Goal: Transaction & Acquisition: Purchase product/service

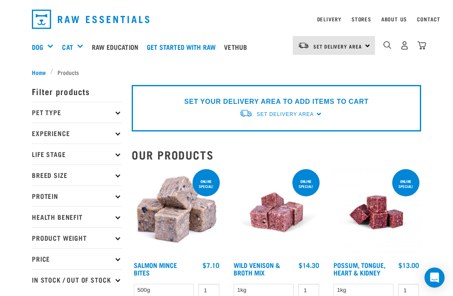
scroll to position [21, 0]
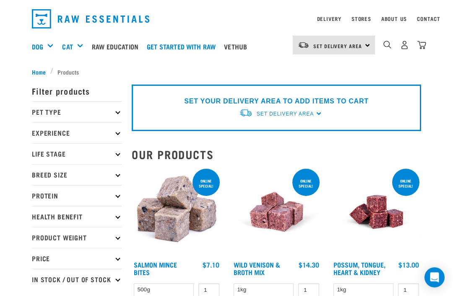
click at [385, 44] on img "dropdown navigation" at bounding box center [387, 45] width 8 height 8
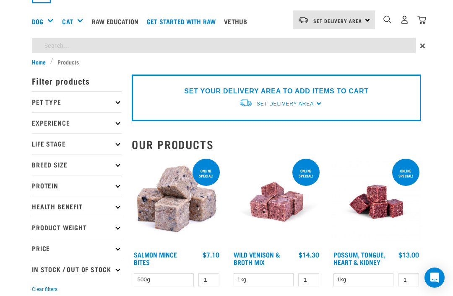
scroll to position [21, 0]
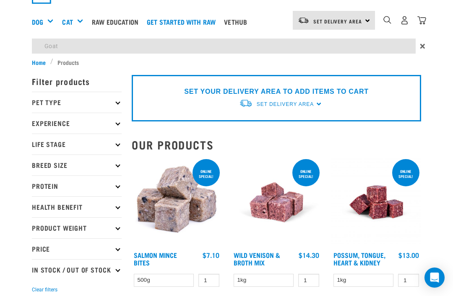
type input "Goat"
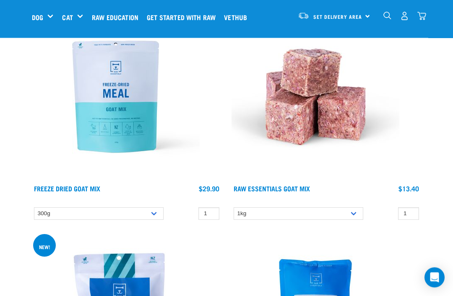
scroll to position [1667, 0]
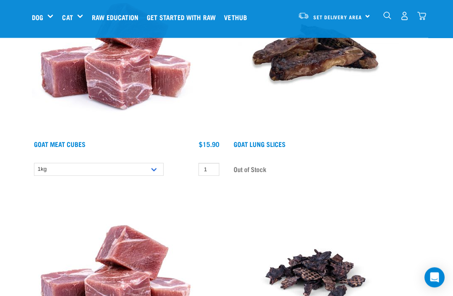
scroll to position [1046, 0]
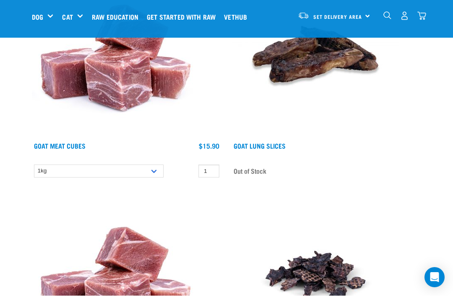
click at [362, 17] on span "Set Delivery Area" at bounding box center [337, 17] width 49 height 3
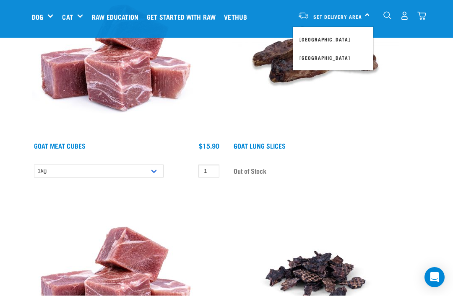
scroll to position [1046, 0]
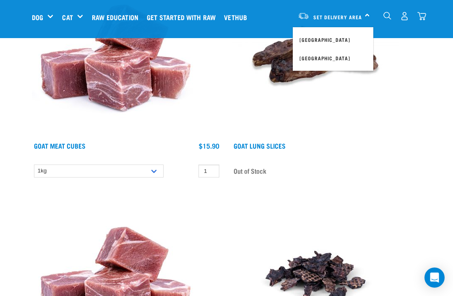
click at [335, 41] on link "[GEOGRAPHIC_DATA]" at bounding box center [332, 40] width 80 height 18
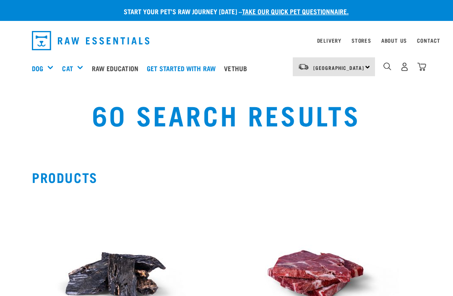
click at [360, 70] on div "North Island North Island South Island" at bounding box center [333, 66] width 82 height 19
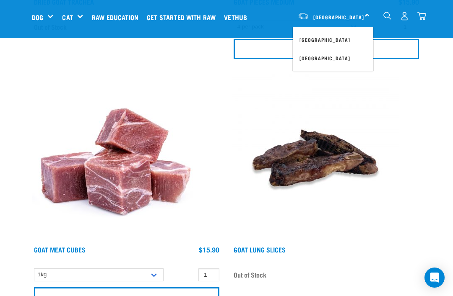
click at [365, 59] on input "Add to cart" at bounding box center [325, 49] width 185 height 20
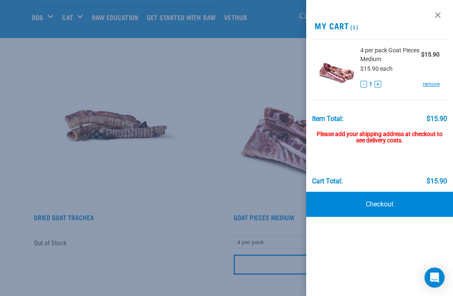
scroll to position [831, 0]
click at [439, 13] on link at bounding box center [437, 14] width 13 height 13
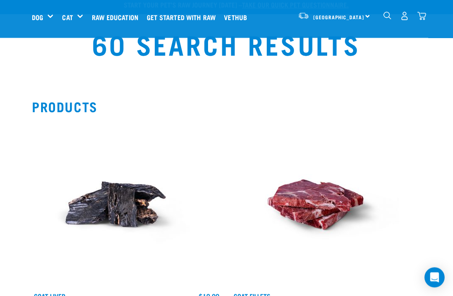
scroll to position [0, 0]
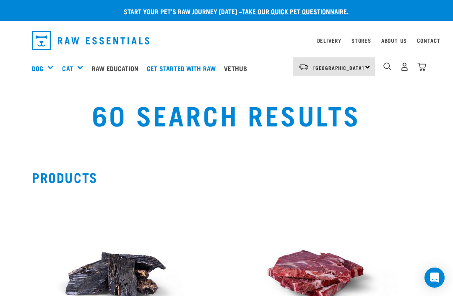
click at [326, 71] on link "[GEOGRAPHIC_DATA]" at bounding box center [338, 67] width 51 height 13
click at [336, 68] on span "[GEOGRAPHIC_DATA]" at bounding box center [338, 67] width 51 height 3
click at [363, 36] on div "Stores" at bounding box center [361, 41] width 20 height 10
click at [365, 42] on link "Stores" at bounding box center [361, 40] width 20 height 3
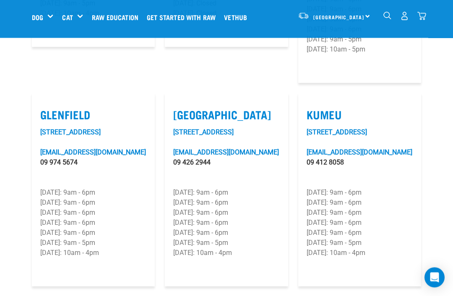
scroll to position [461, 0]
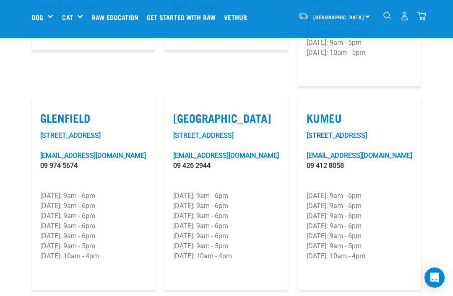
click at [219, 111] on label "Silverdale" at bounding box center [226, 117] width 106 height 13
click at [179, 109] on input "Silverdale" at bounding box center [175, 107] width 5 height 5
checkbox input "true"
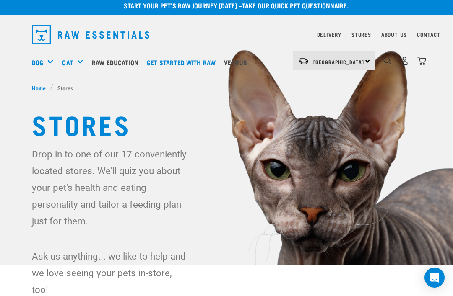
scroll to position [0, 0]
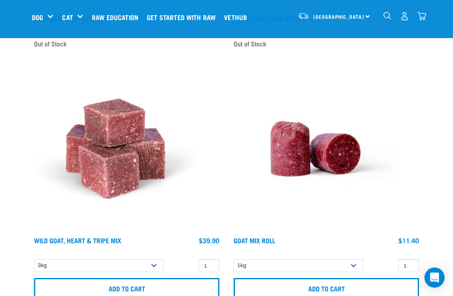
scroll to position [1521, 0]
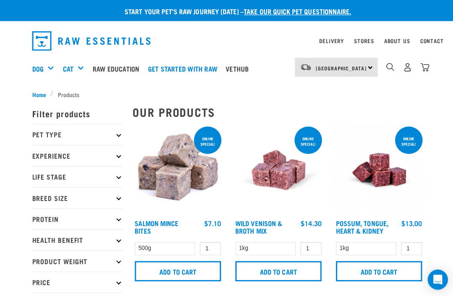
click at [390, 65] on img "dropdown navigation" at bounding box center [387, 66] width 8 height 8
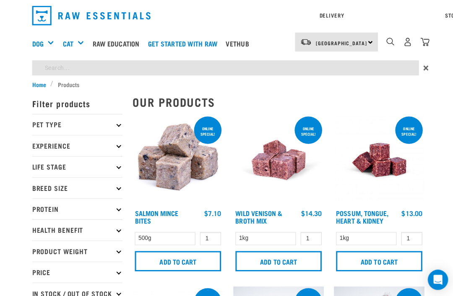
type input "M"
type input "Goat"
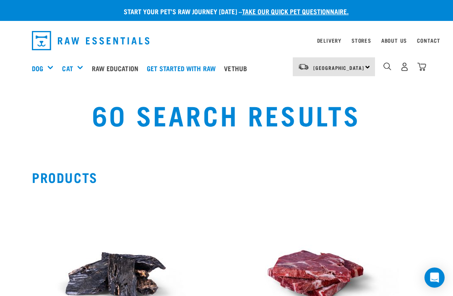
click at [365, 41] on link "Stores" at bounding box center [361, 40] width 20 height 3
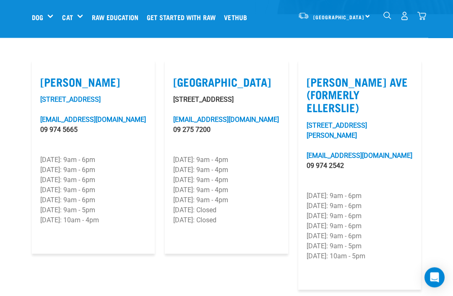
scroll to position [256, 0]
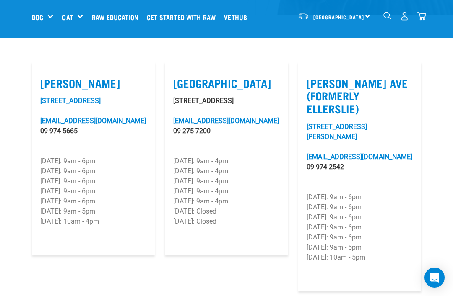
click at [79, 101] on link "[STREET_ADDRESS]" at bounding box center [70, 101] width 60 height 8
